Goal: Information Seeking & Learning: Learn about a topic

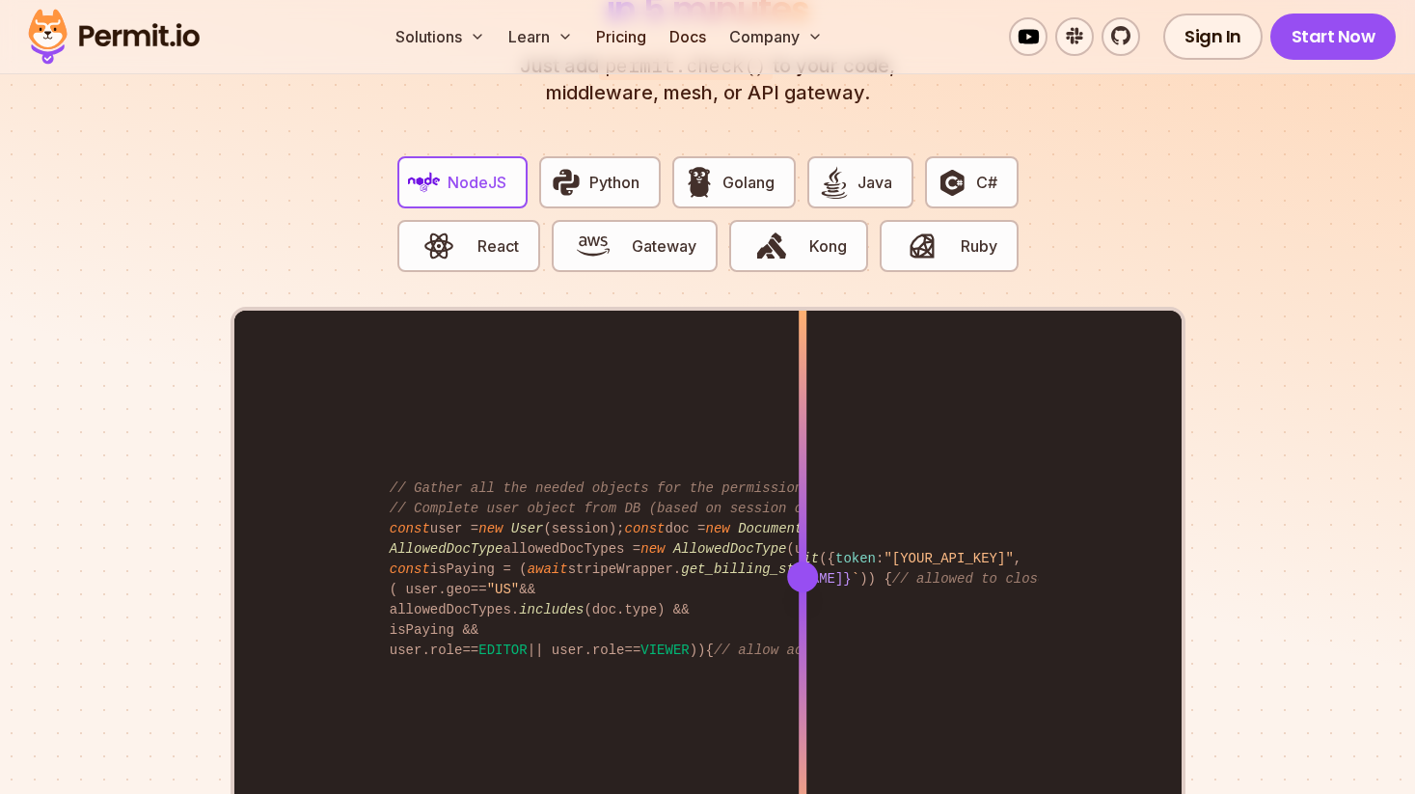
scroll to position [3800, 0]
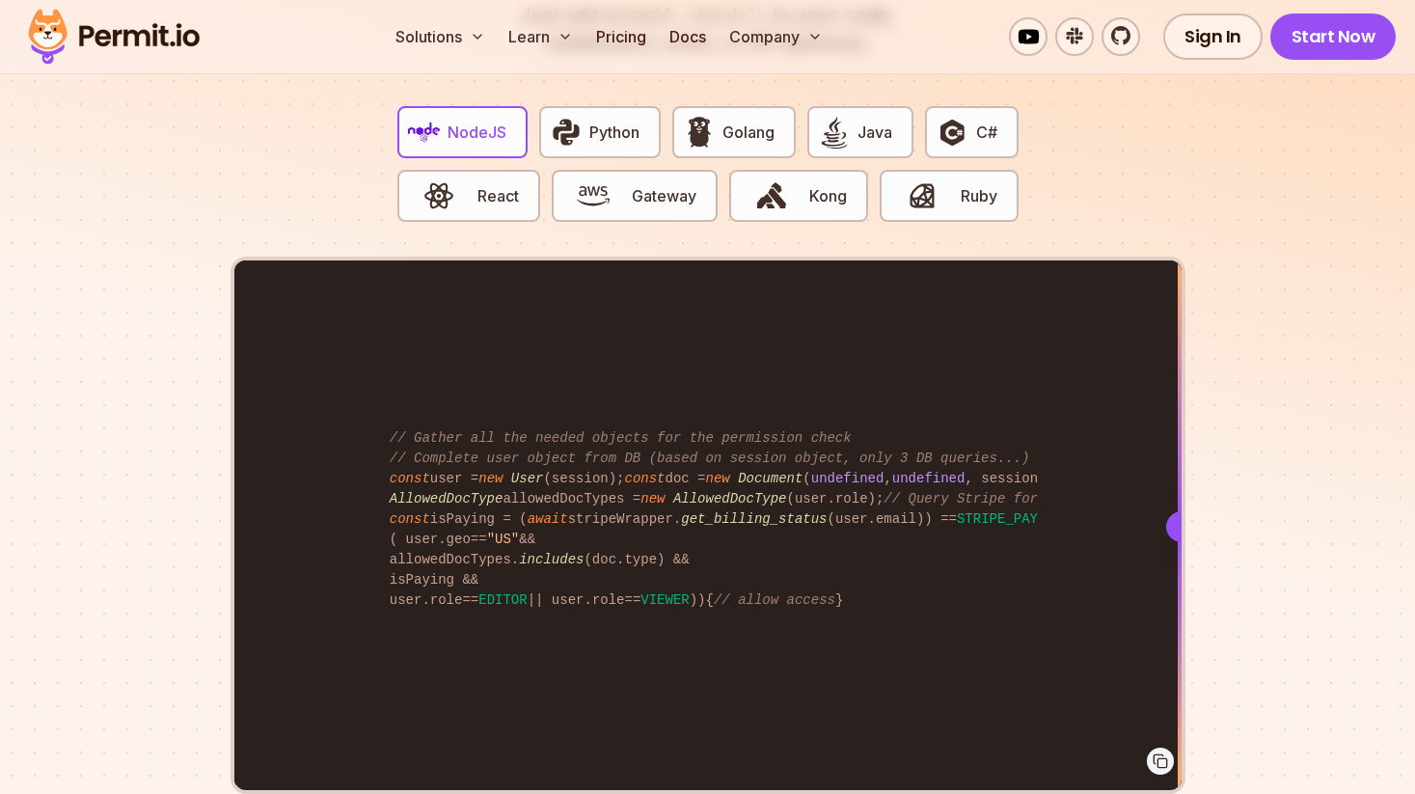
drag, startPoint x: 814, startPoint y: 503, endPoint x: 1198, endPoint y: 789, distance: 478.3
click at [1198, 789] on section "Fully functional authorization in 5 minutes Just add permit.check() to your cod…" at bounding box center [707, 365] width 1415 height 1204
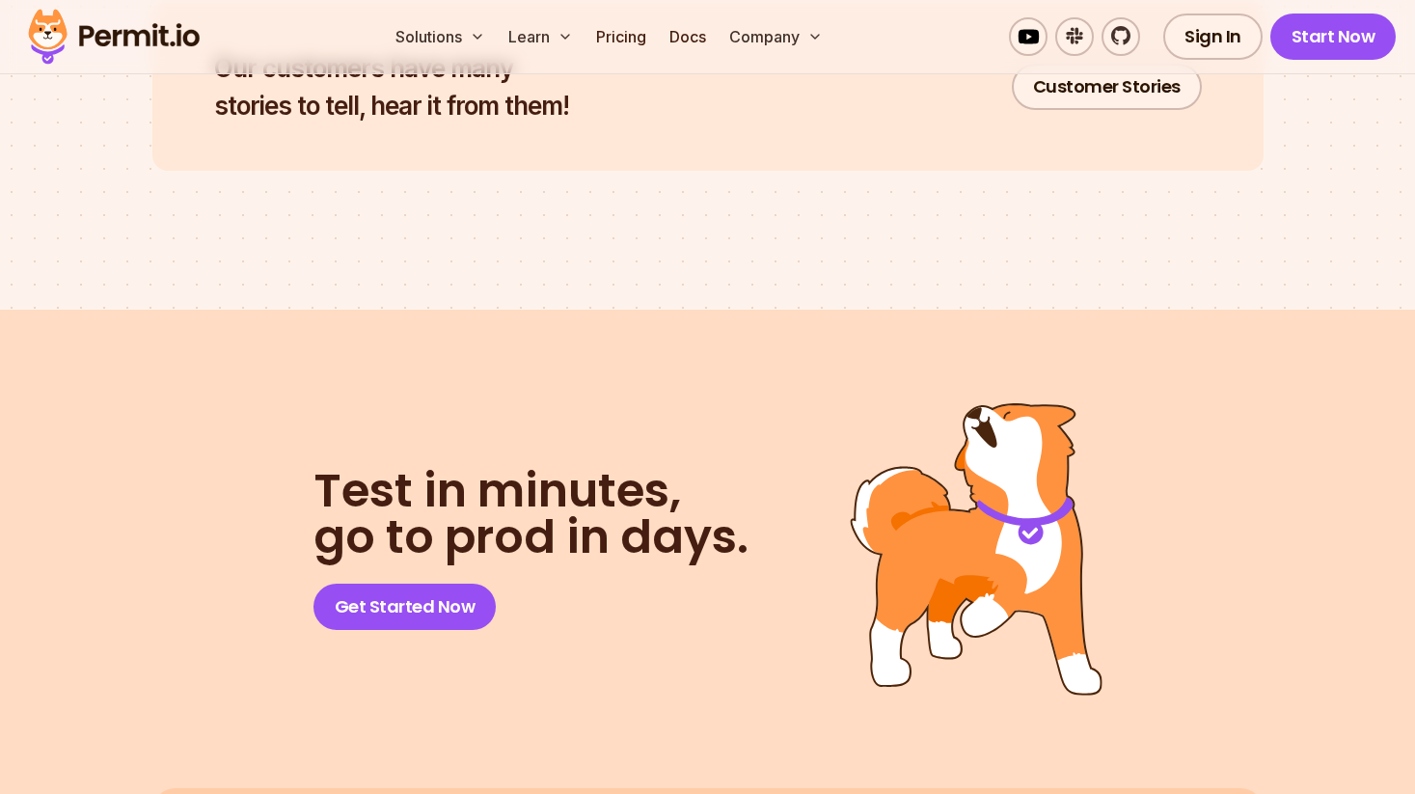
scroll to position [9678, 0]
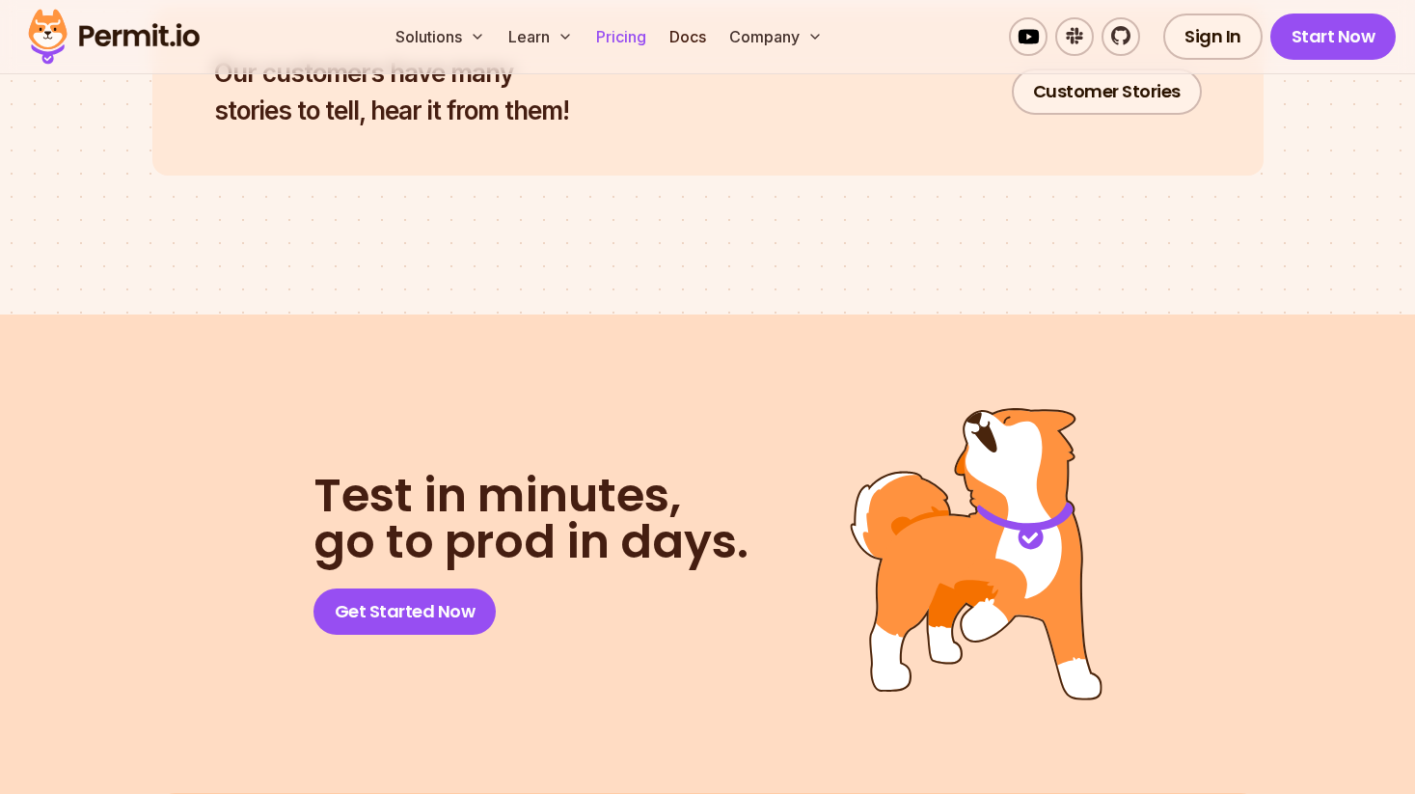
click at [609, 45] on link "Pricing" at bounding box center [621, 36] width 66 height 39
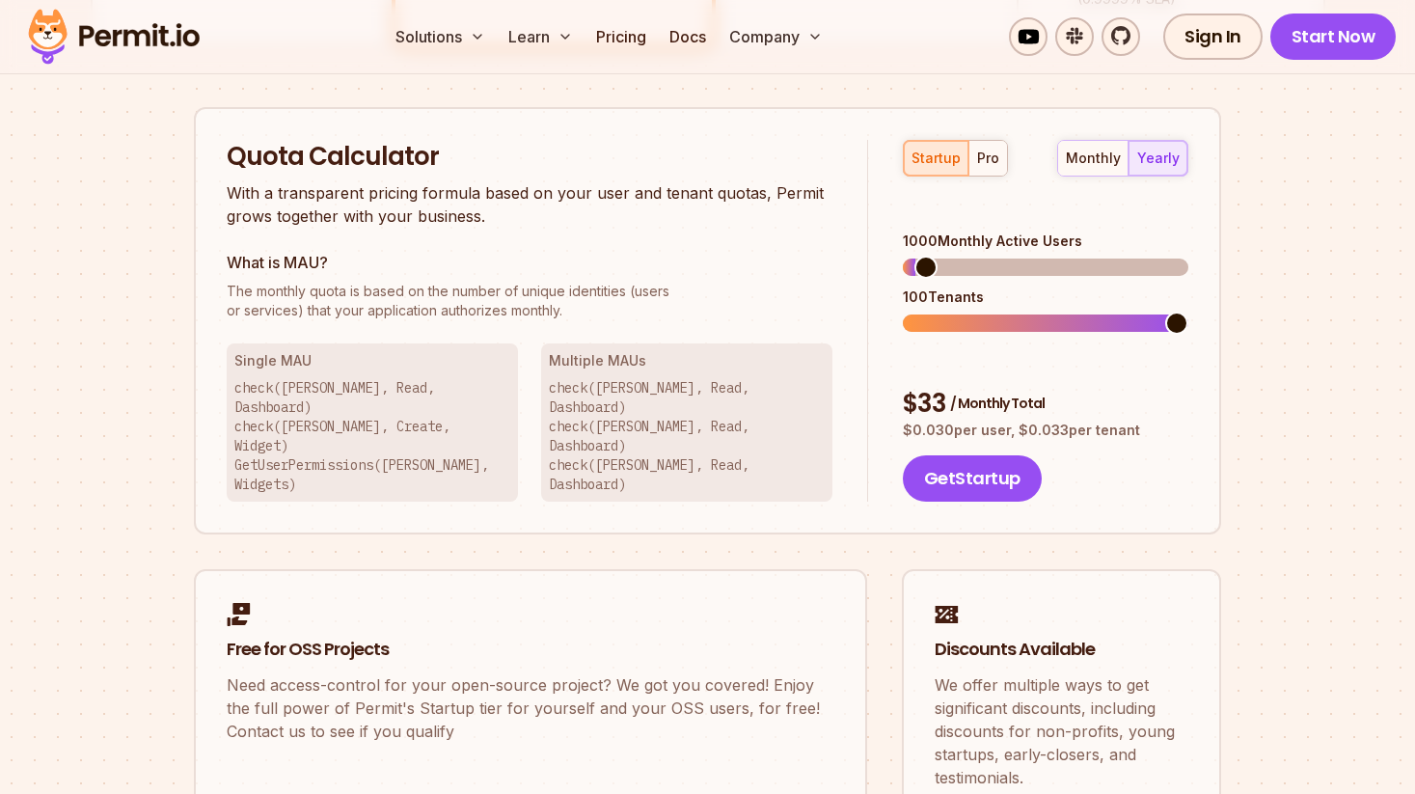
scroll to position [1184, 0]
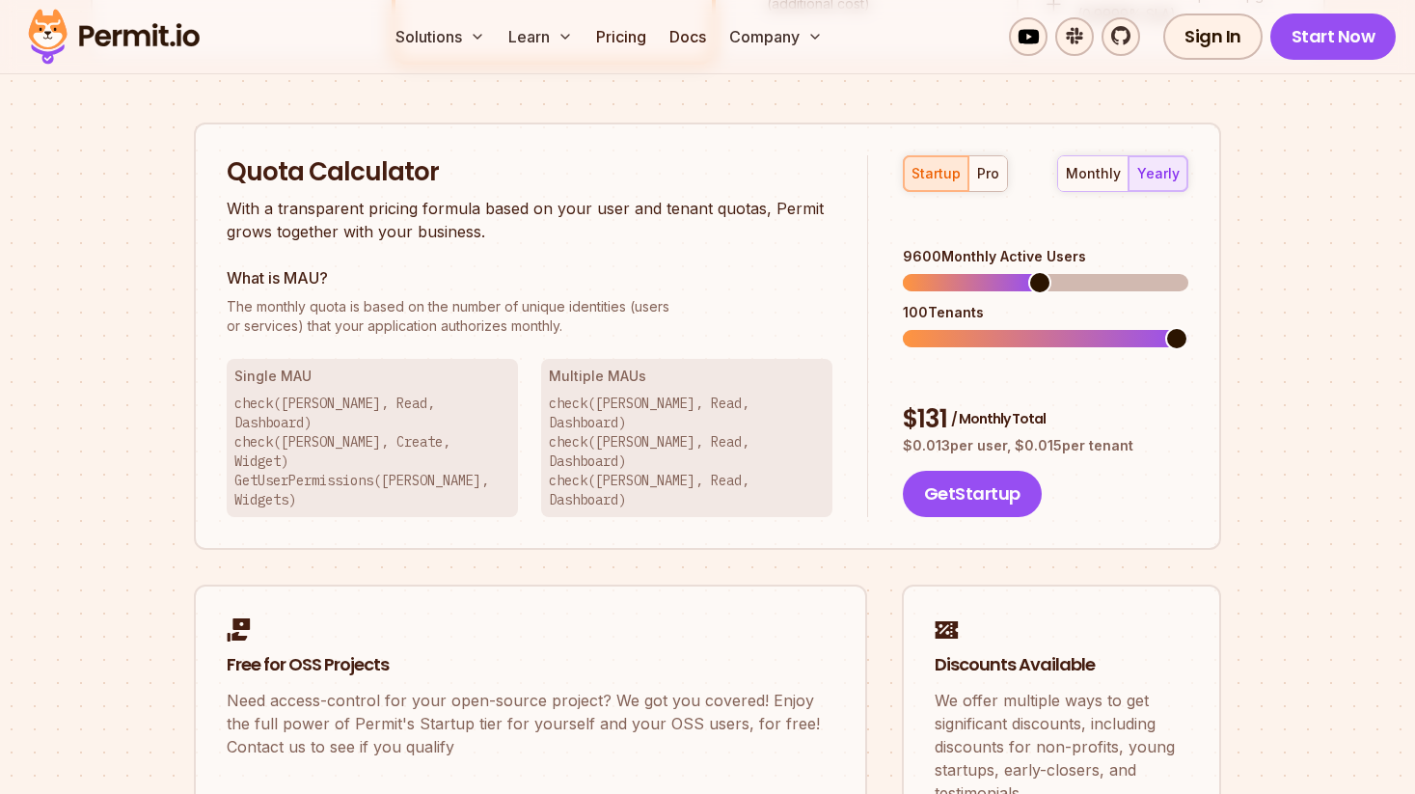
click at [1038, 294] on span at bounding box center [1039, 282] width 23 height 23
click at [1096, 186] on button "monthly" at bounding box center [1093, 173] width 70 height 35
click at [971, 176] on button "pro" at bounding box center [987, 173] width 39 height 35
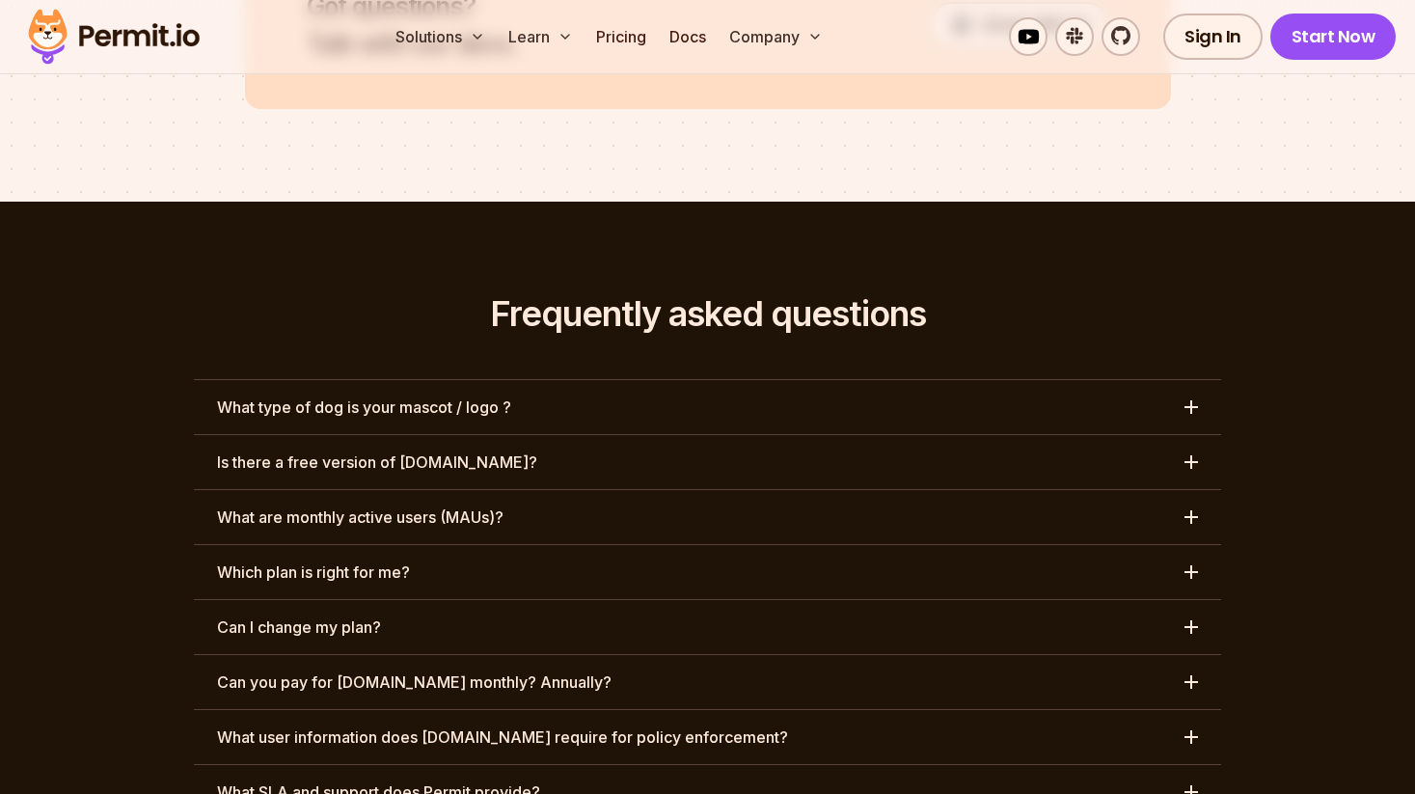
scroll to position [8746, 0]
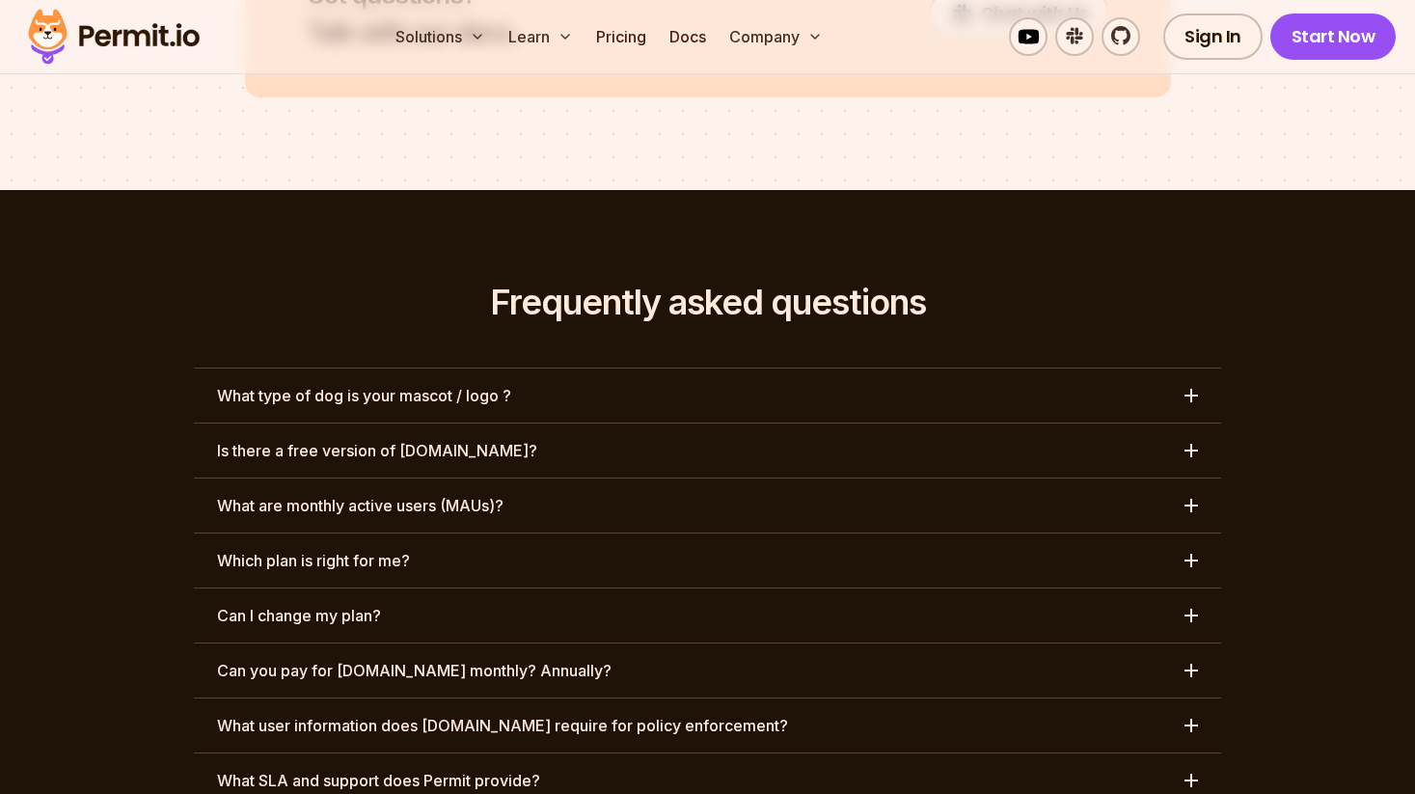
click at [343, 384] on h3 "What type of dog is your mascot / logo ?" at bounding box center [364, 395] width 294 height 23
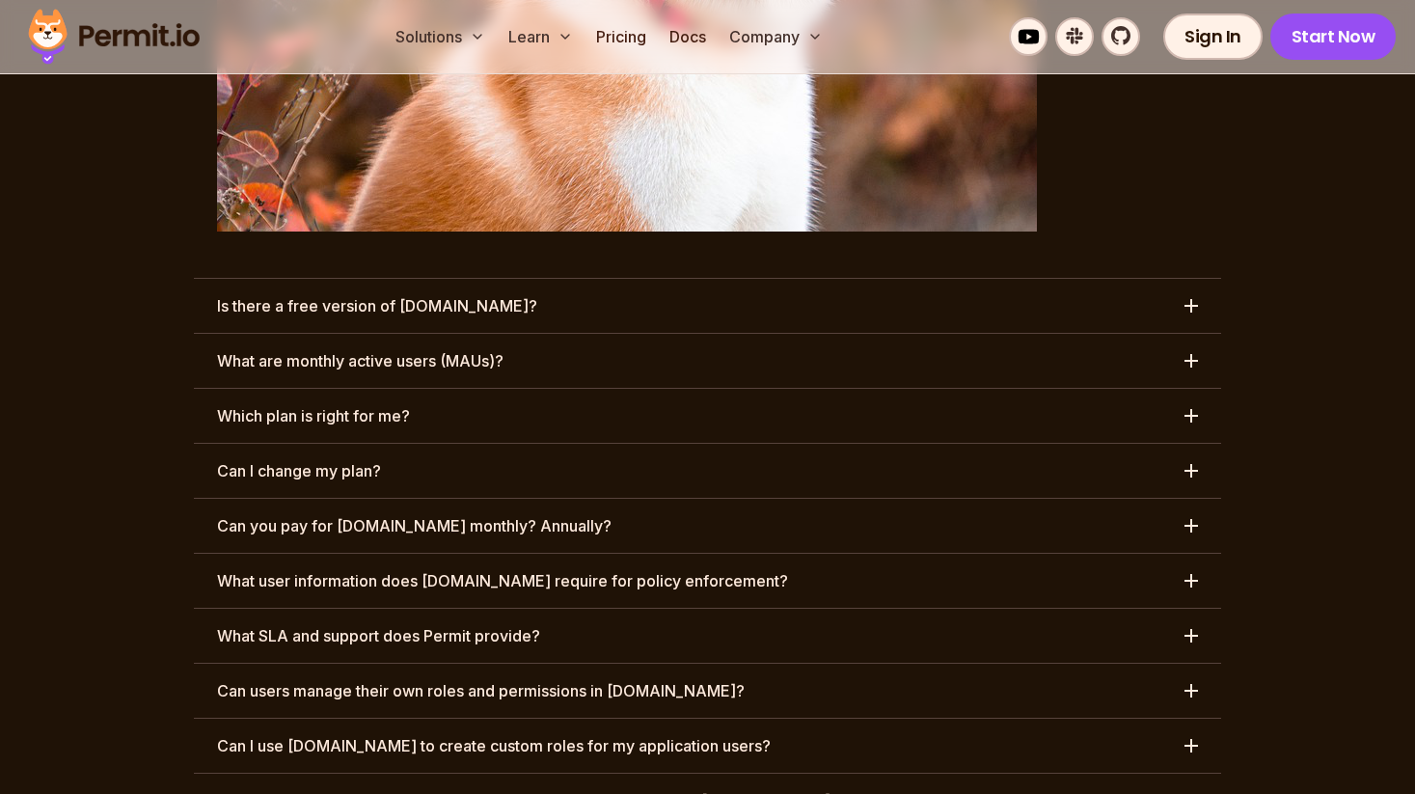
scroll to position [9575, 0]
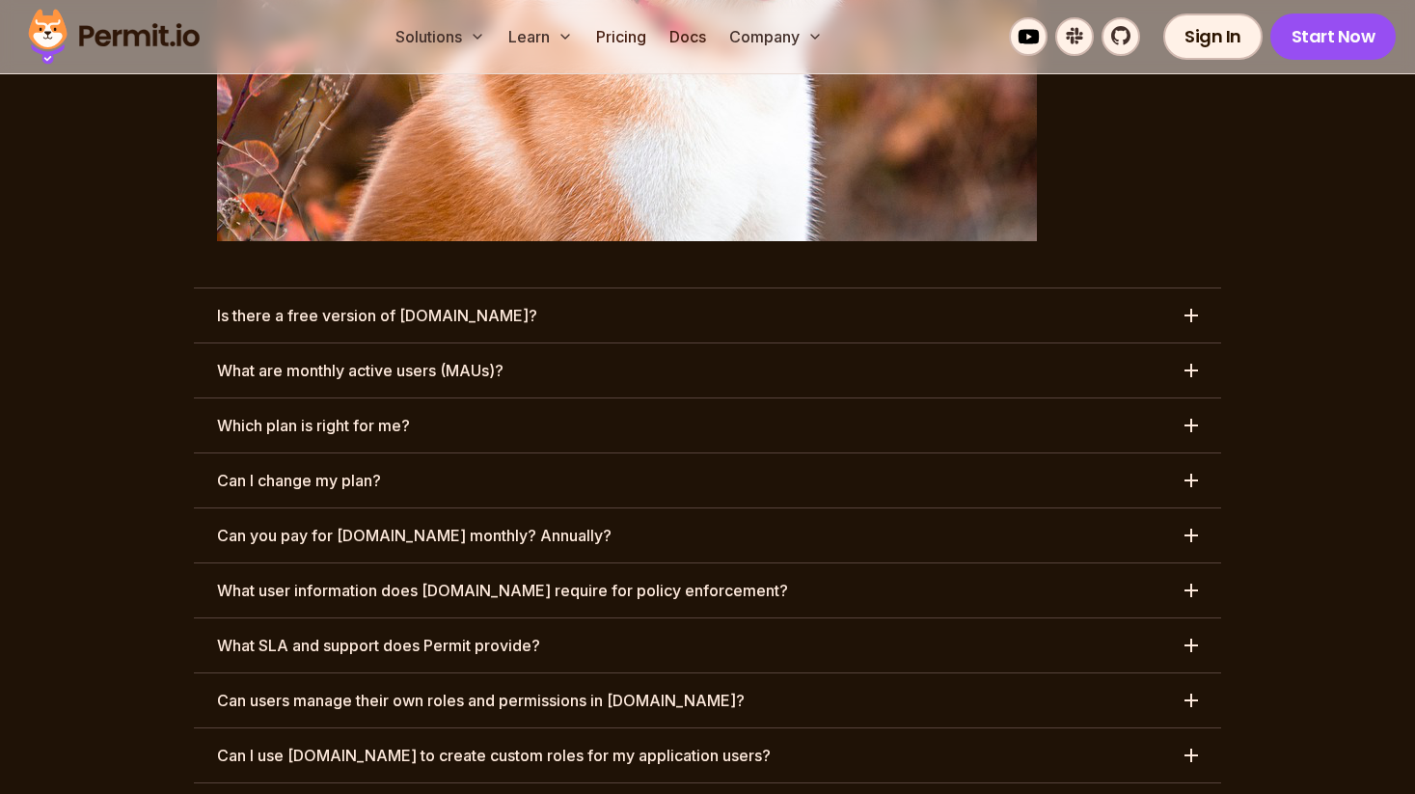
click at [445, 304] on h3 "Is there a free version of [DOMAIN_NAME]?" at bounding box center [377, 315] width 320 height 23
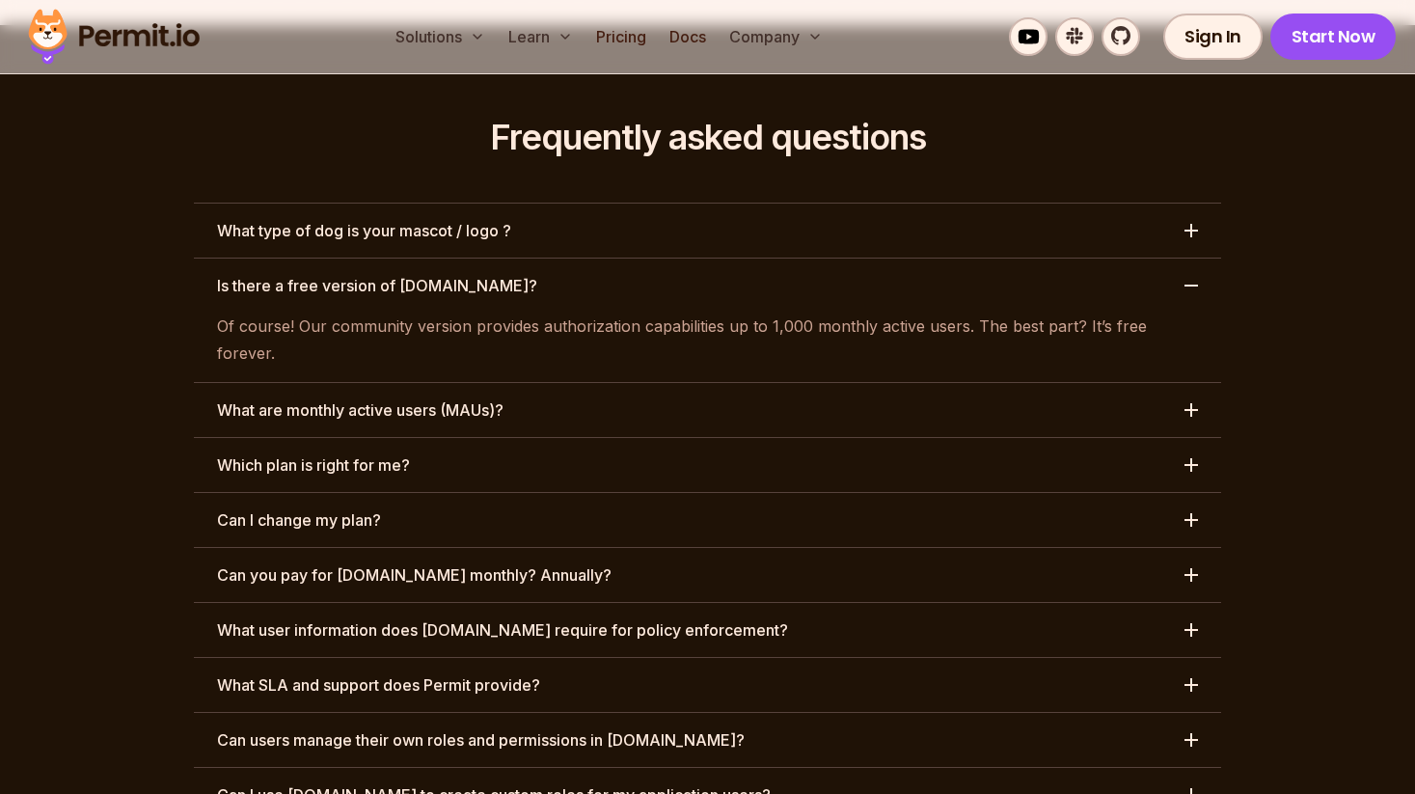
scroll to position [8907, 0]
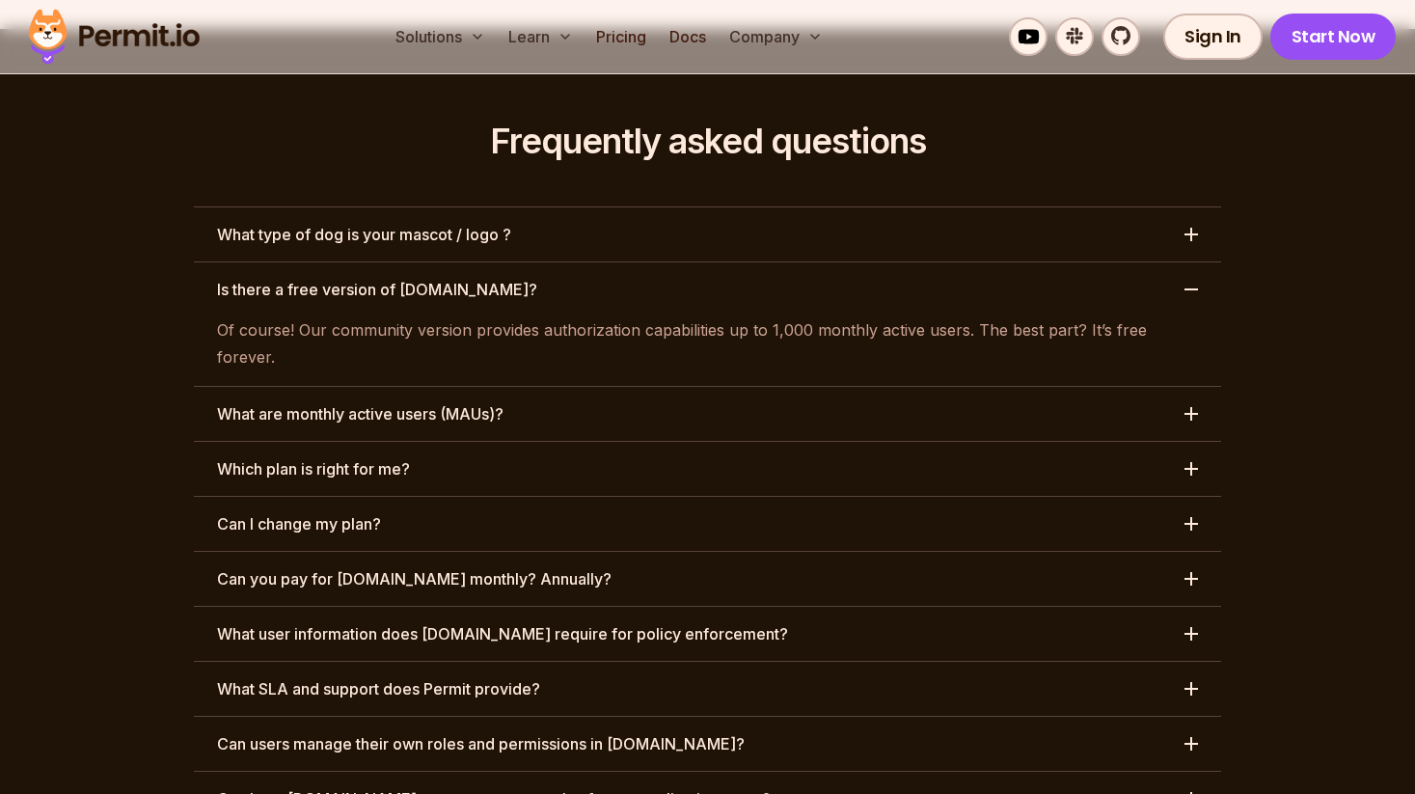
click at [316, 512] on h3 "Can I change my plan?" at bounding box center [299, 523] width 164 height 23
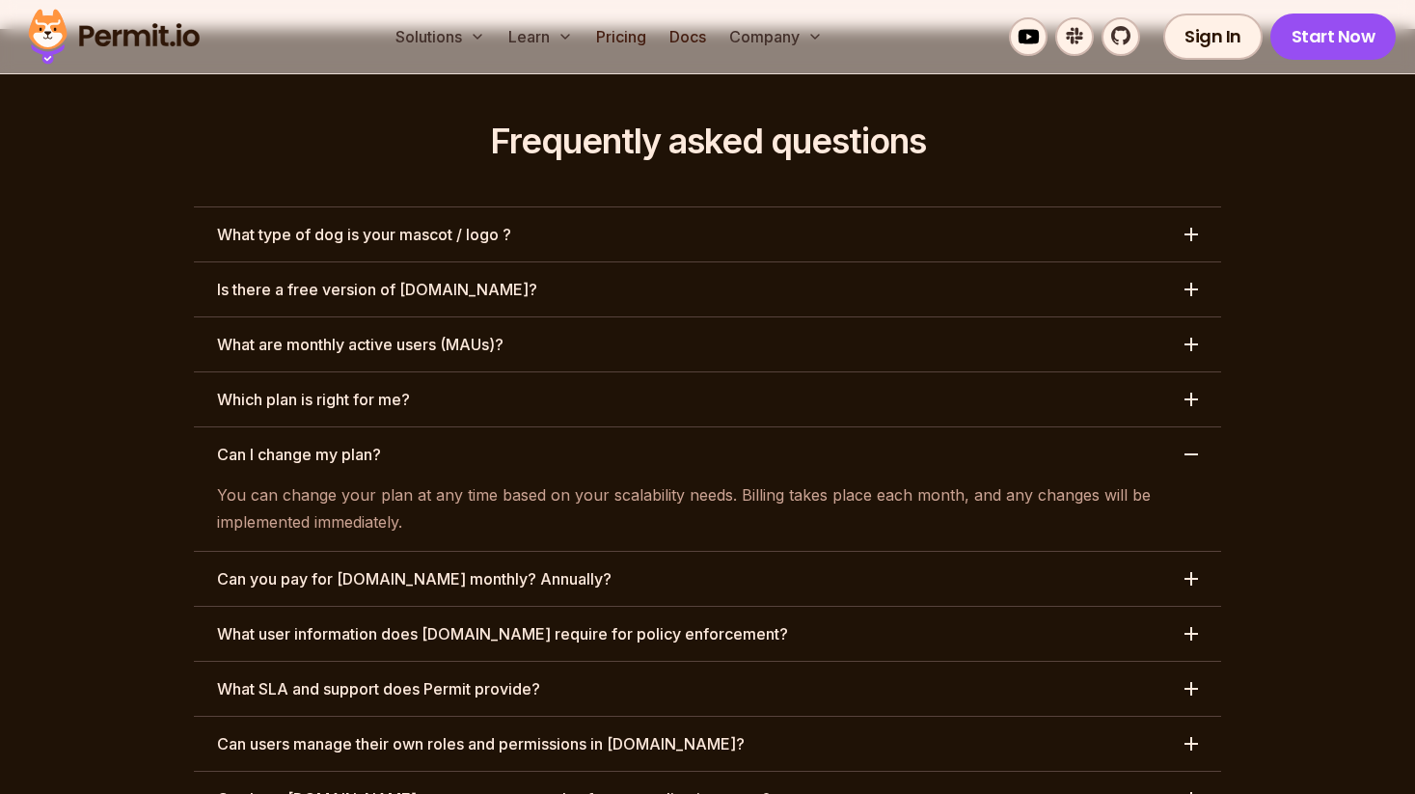
click at [68, 30] on img at bounding box center [113, 37] width 189 height 66
